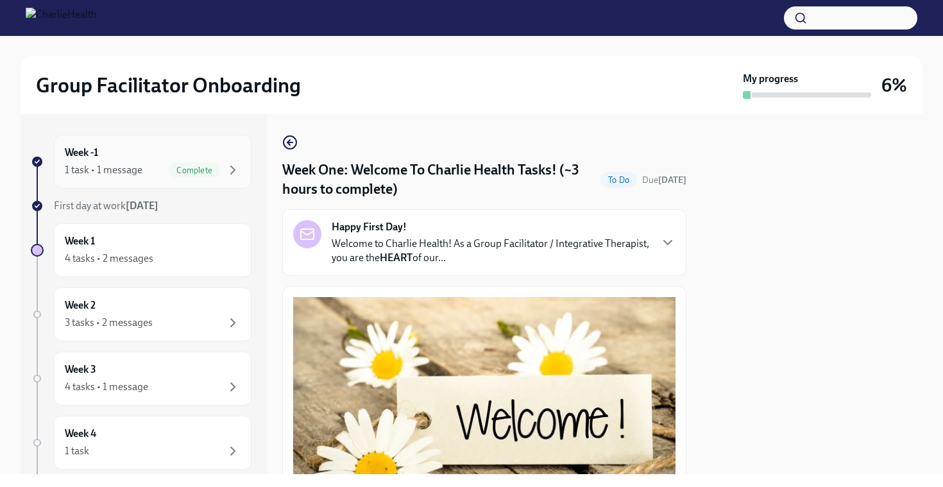
click at [146, 175] on div "1 task • 1 message Complete" at bounding box center [153, 169] width 176 height 15
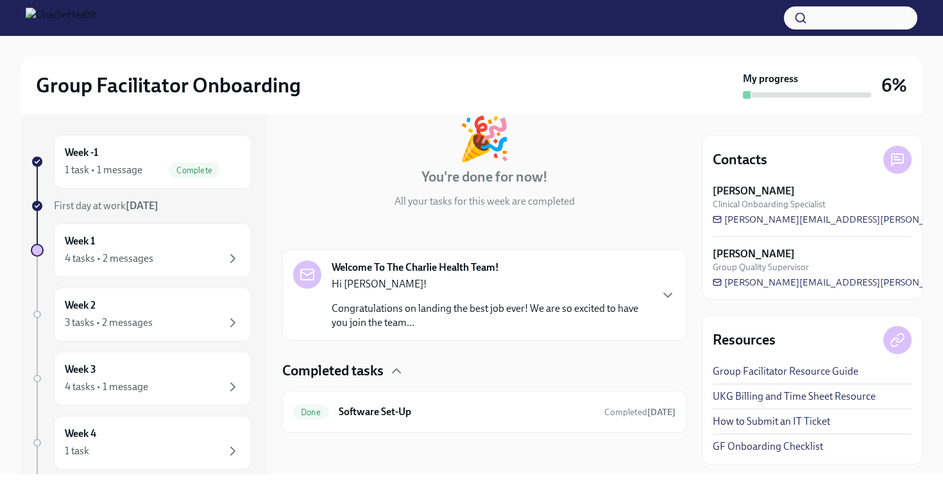
scroll to position [76, 0]
click at [391, 419] on div "Done Software Set-Up Completed [DATE]" at bounding box center [484, 412] width 383 height 21
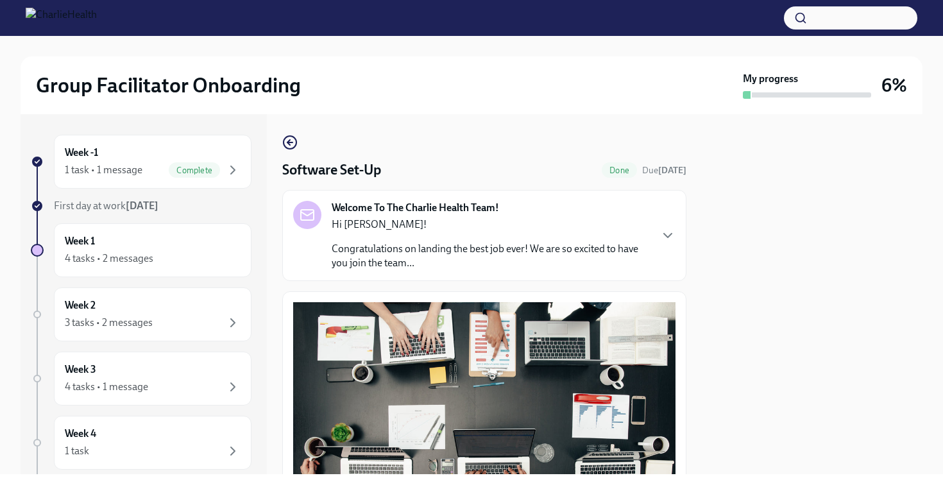
click at [533, 228] on p "Hi [PERSON_NAME]!" at bounding box center [491, 225] width 318 height 14
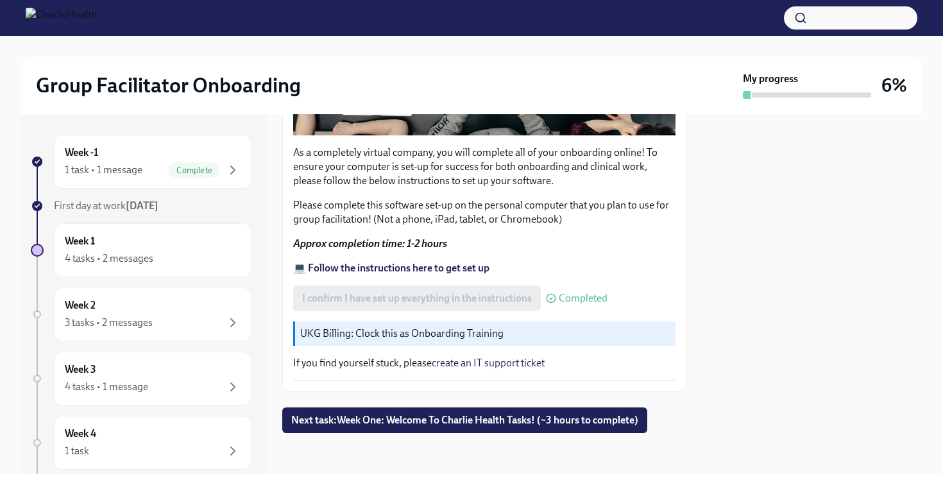
scroll to position [1102, 0]
click at [154, 256] on div "4 tasks • 2 messages" at bounding box center [153, 258] width 176 height 15
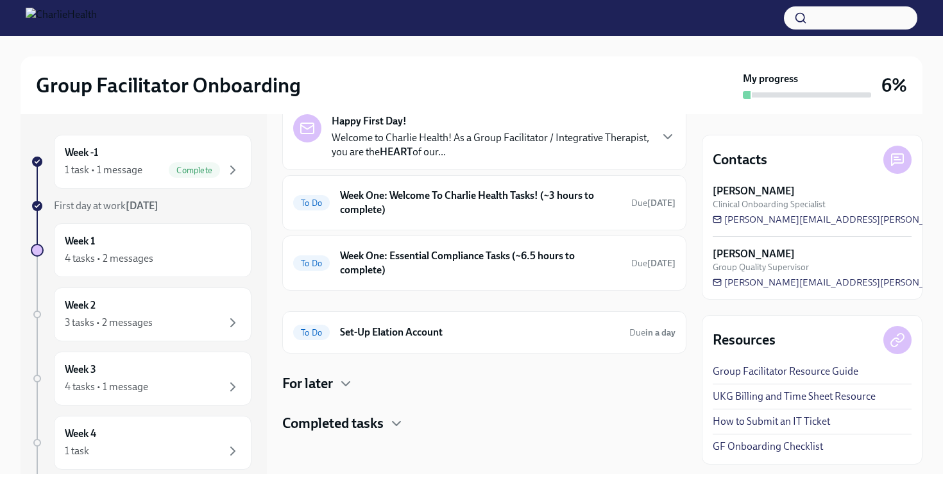
scroll to position [70, 0]
click at [376, 415] on h4 "Completed tasks" at bounding box center [332, 423] width 101 height 19
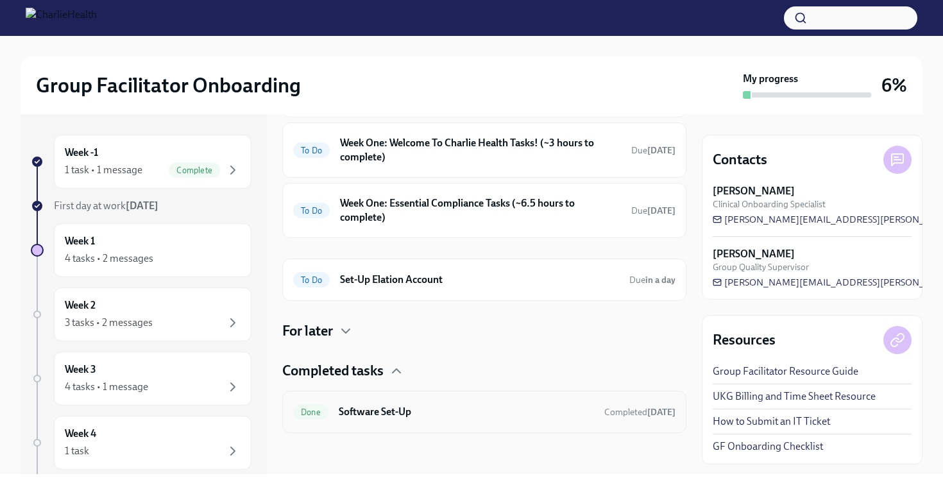
scroll to position [123, 0]
click at [449, 416] on h6 "Software Set-Up" at bounding box center [466, 412] width 255 height 14
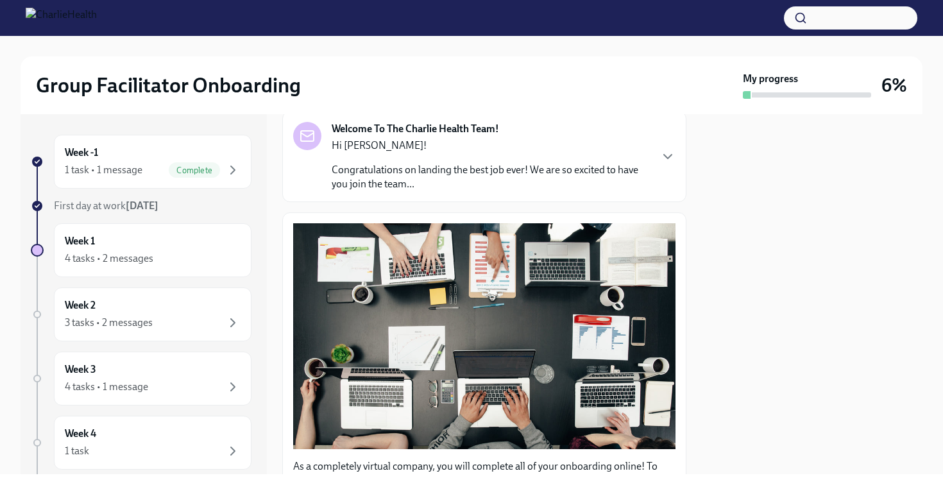
scroll to position [78, 0]
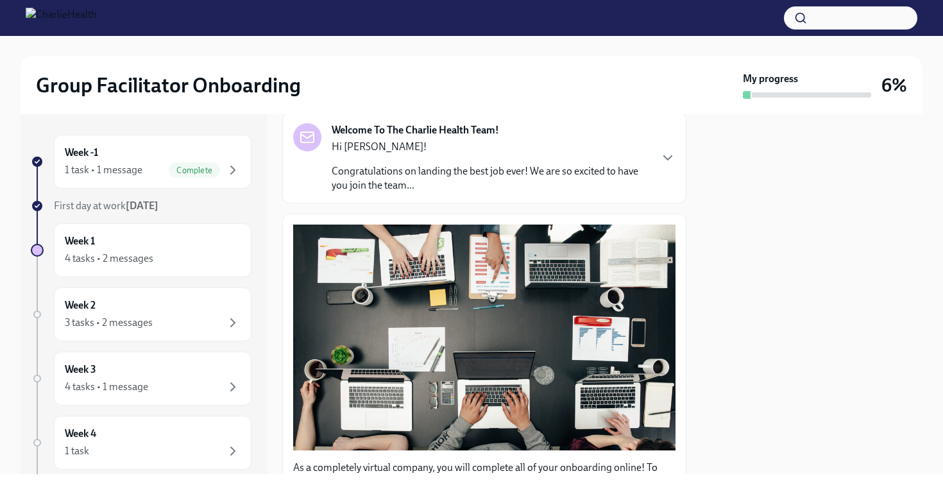
click at [457, 142] on p "Hi [PERSON_NAME]!" at bounding box center [491, 147] width 318 height 14
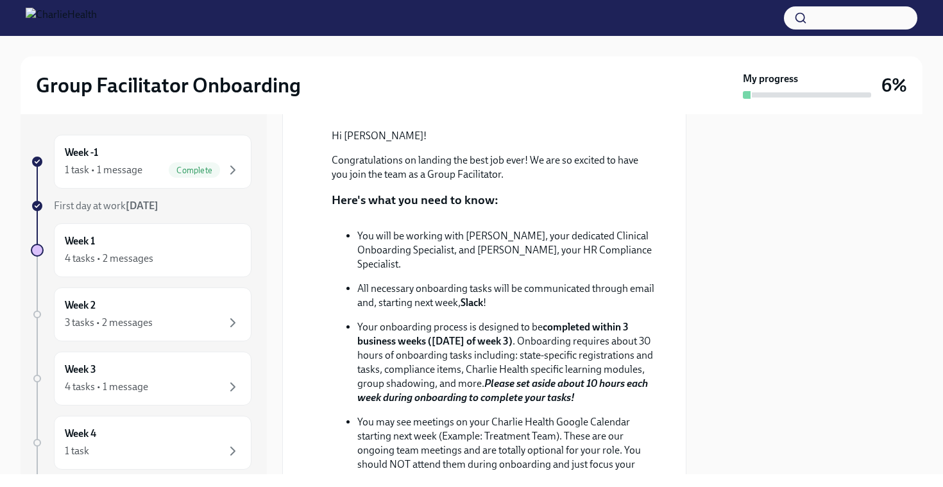
scroll to position [170, 0]
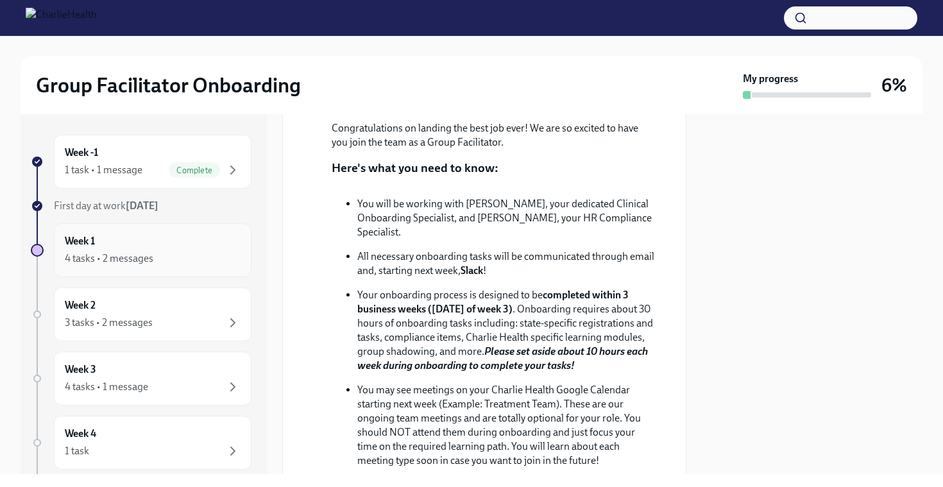
click at [196, 250] on div "Week 1 4 tasks • 2 messages" at bounding box center [153, 250] width 176 height 32
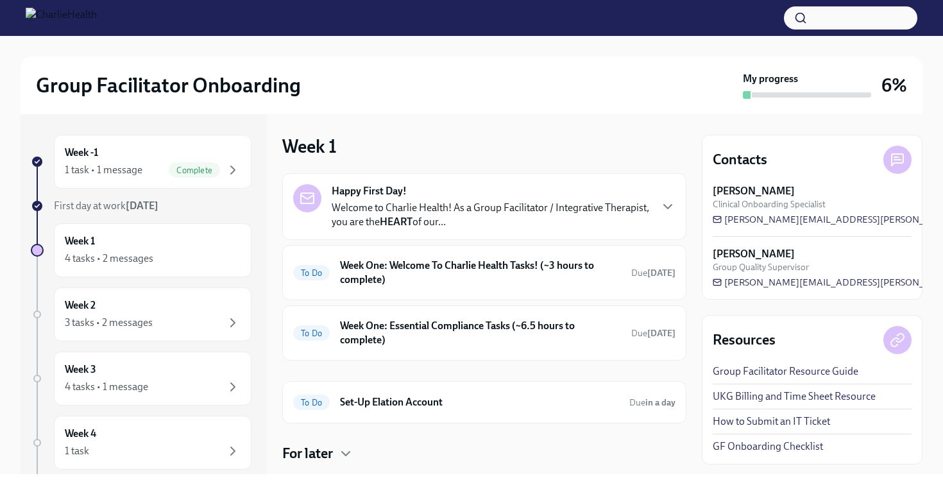
click at [620, 206] on p "Welcome to Charlie Health! As a Group Facilitator / Integrative Therapist, you …" at bounding box center [491, 215] width 318 height 28
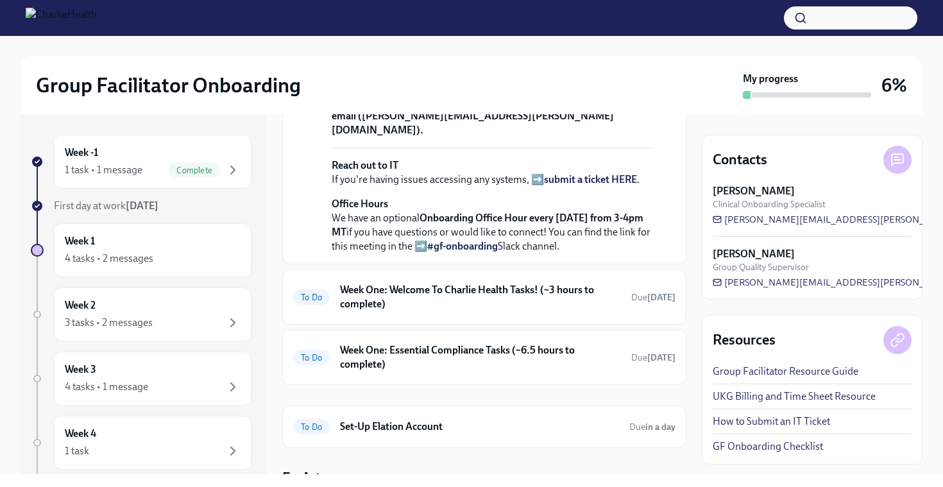
scroll to position [420, 0]
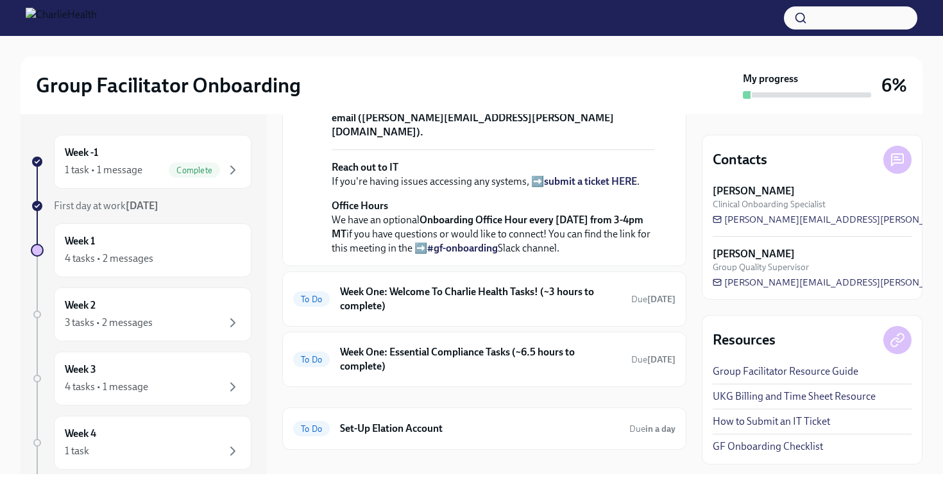
click at [462, 254] on link "#gf-onboarding" at bounding box center [462, 248] width 71 height 12
click at [475, 254] on link "#gf-onboarding" at bounding box center [462, 248] width 71 height 12
